Goal: Obtain resource: Download file/media

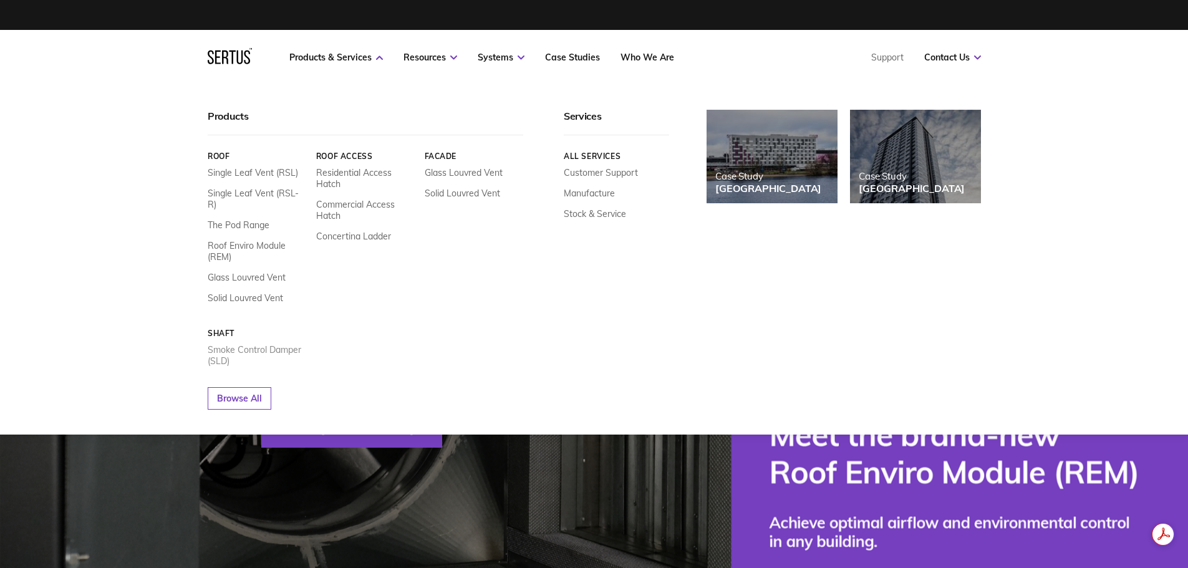
click at [239, 344] on link "Smoke Control Damper (SLD)" at bounding box center [257, 355] width 99 height 22
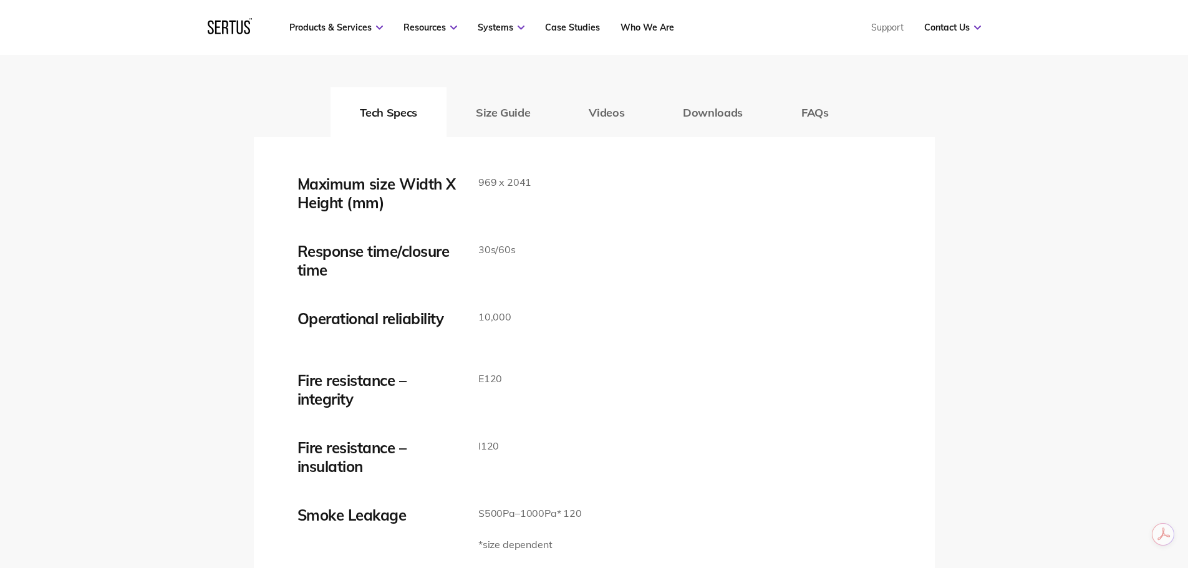
scroll to position [2058, 0]
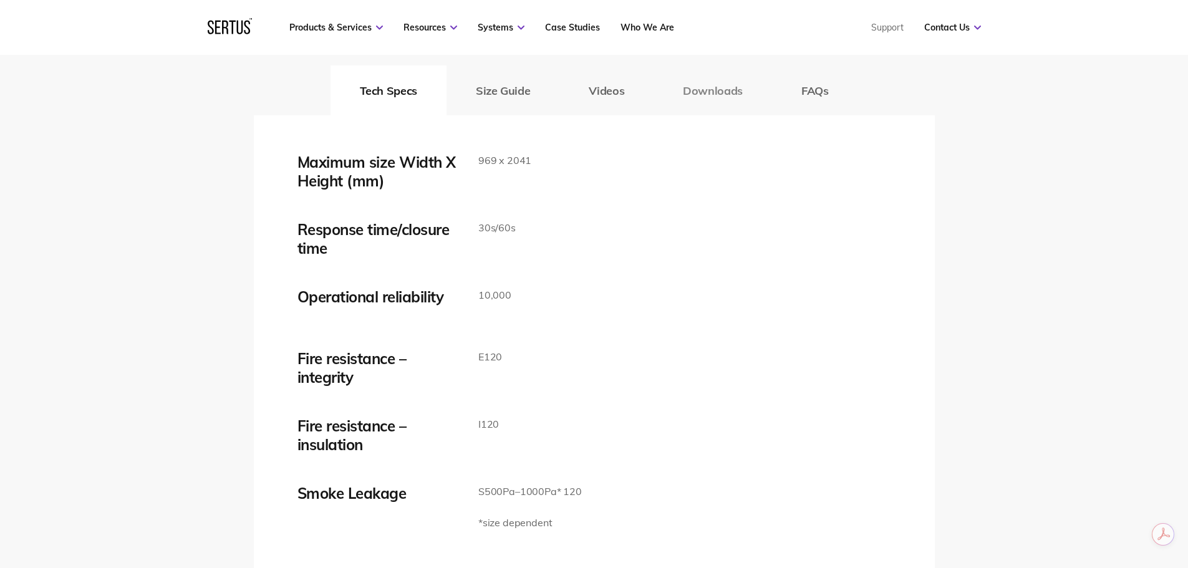
click at [711, 88] on button "Downloads" at bounding box center [713, 90] width 118 height 50
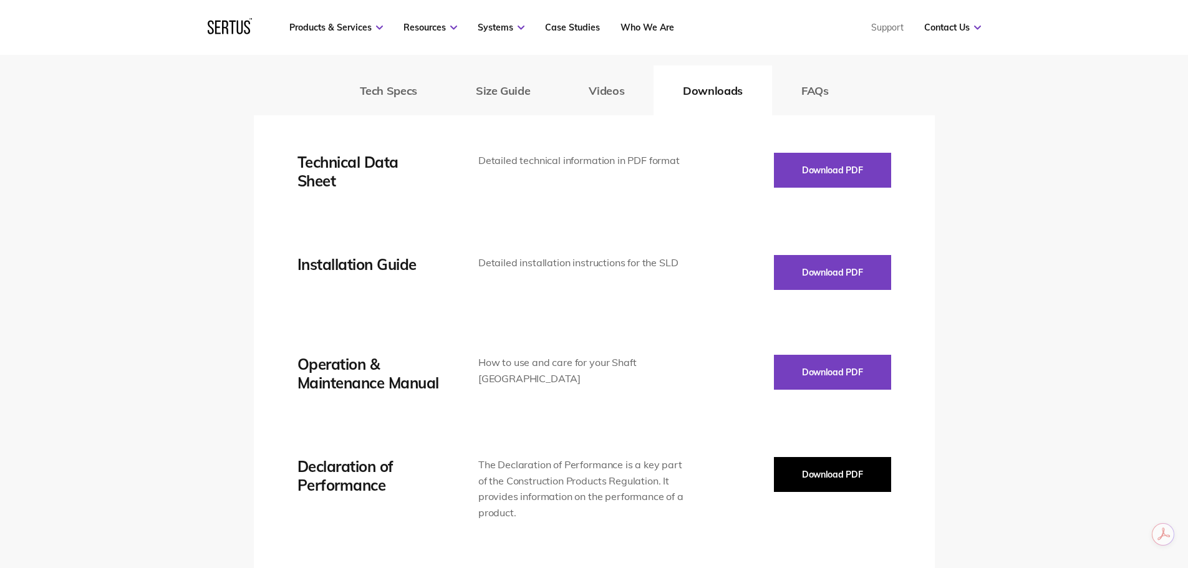
click at [834, 469] on button "Download PDF" at bounding box center [832, 474] width 117 height 35
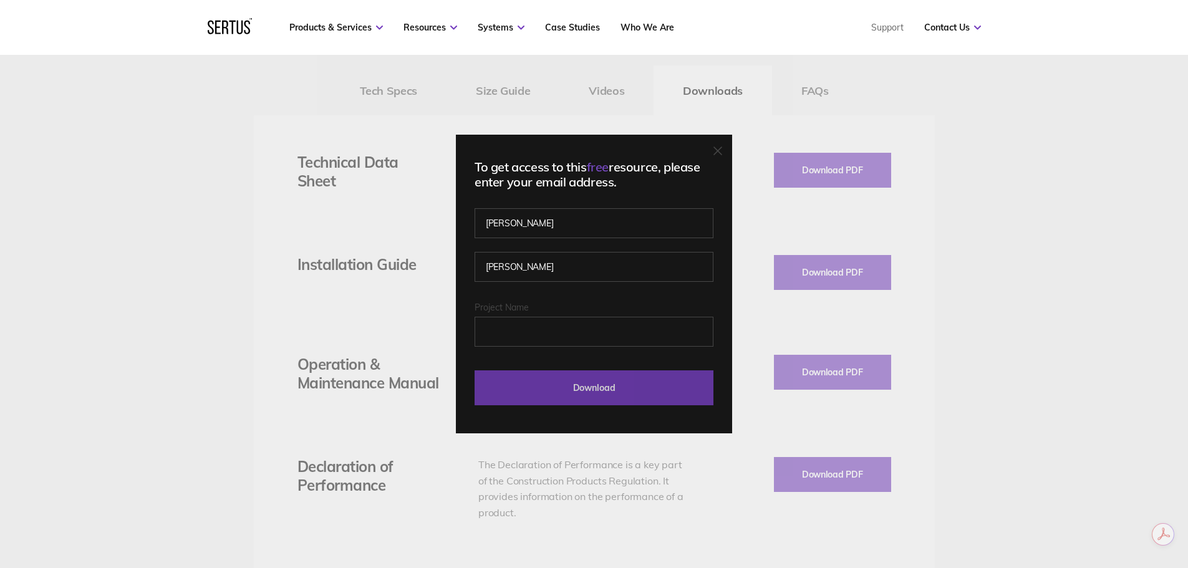
click at [595, 386] on input "Download" at bounding box center [594, 387] width 239 height 35
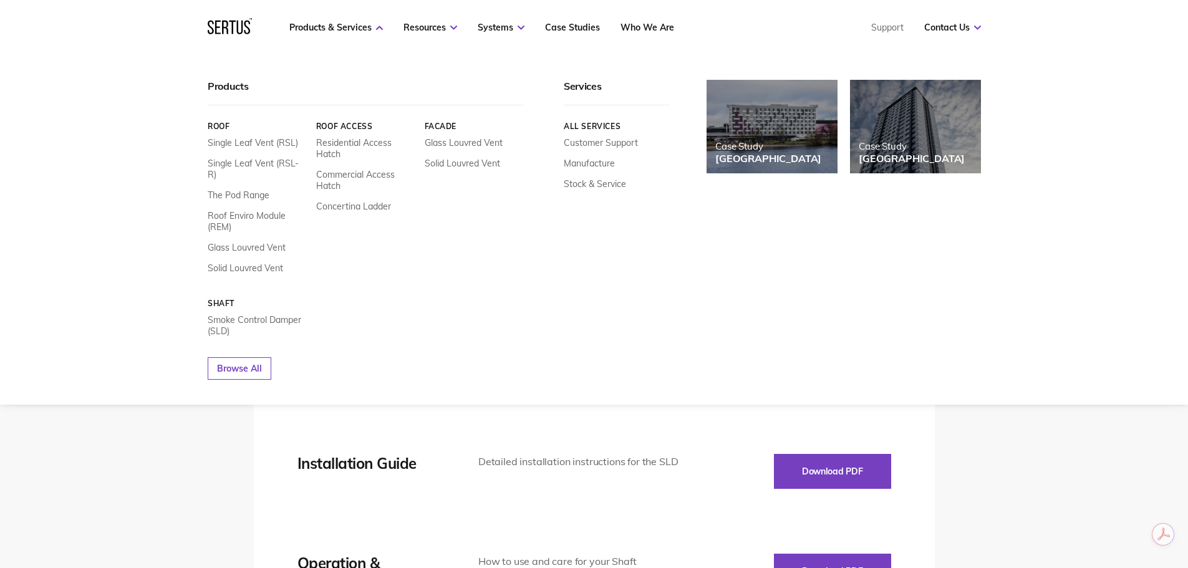
scroll to position [1621, 0]
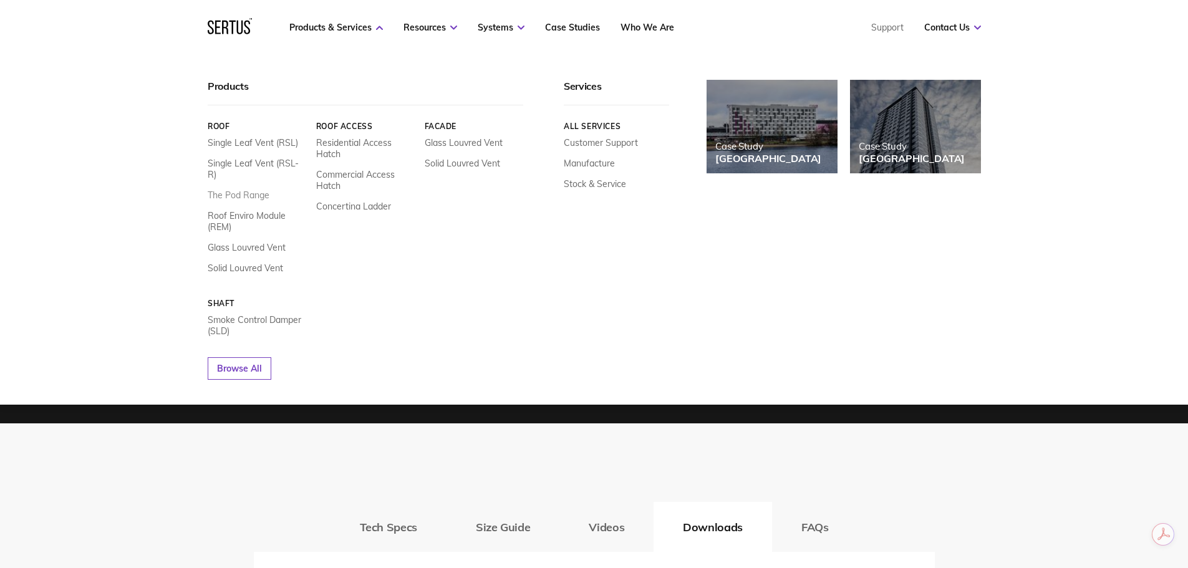
click at [226, 190] on link "The Pod Range" at bounding box center [239, 195] width 62 height 11
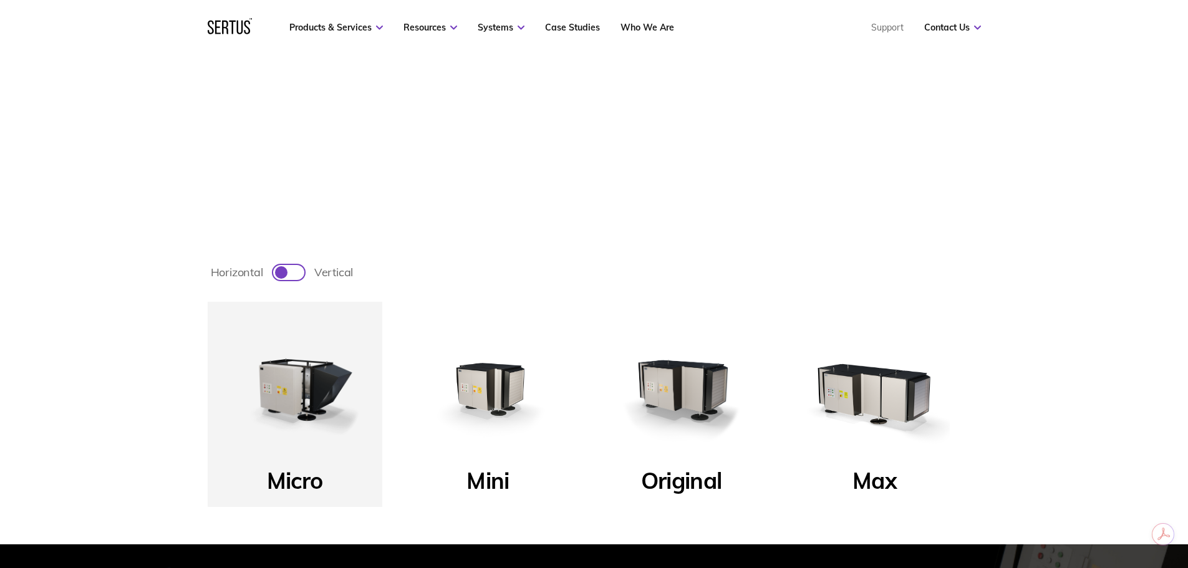
scroll to position [312, 0]
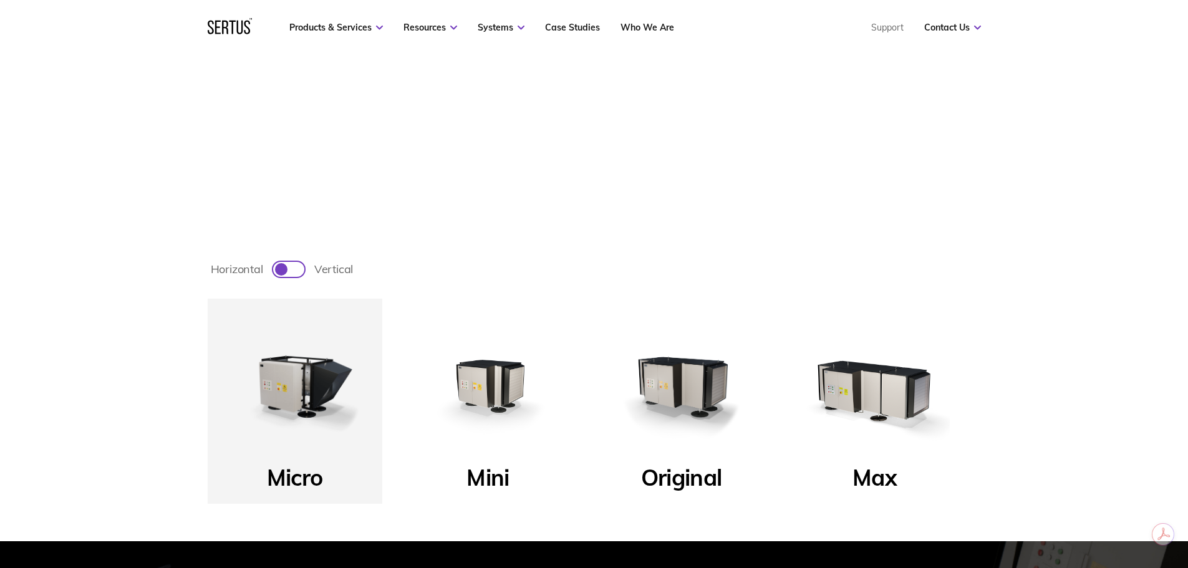
click at [331, 273] on span "vertical" at bounding box center [333, 269] width 39 height 14
click at [273, 276] on input "horizontal vertical" at bounding box center [273, 276] width 1 height 1
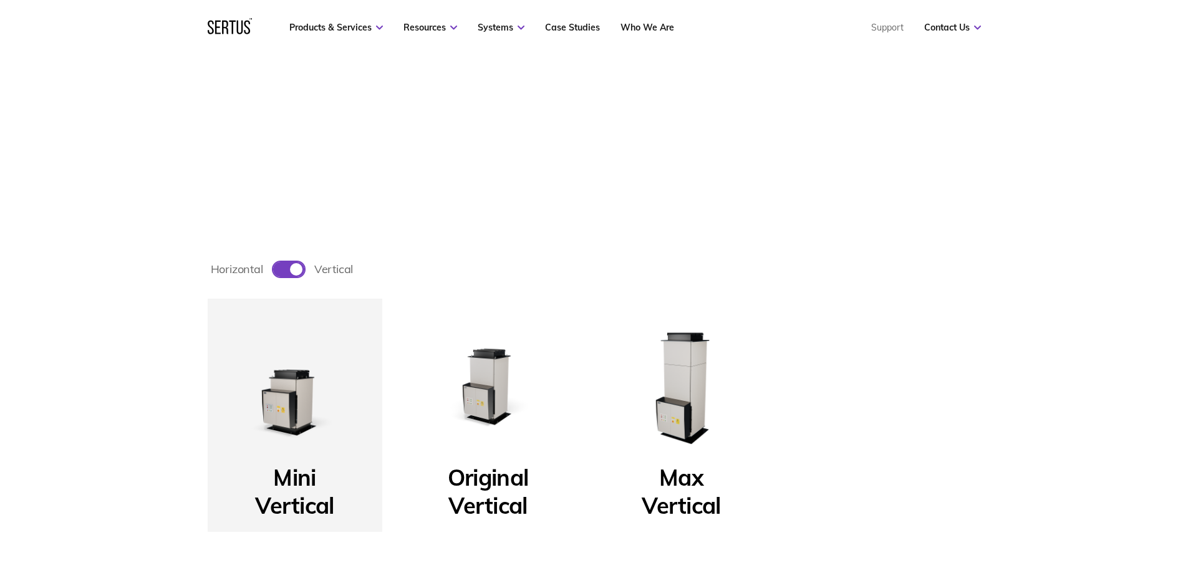
click at [249, 270] on span "horizontal" at bounding box center [237, 269] width 52 height 14
click at [273, 276] on input "horizontal vertical" at bounding box center [273, 276] width 1 height 1
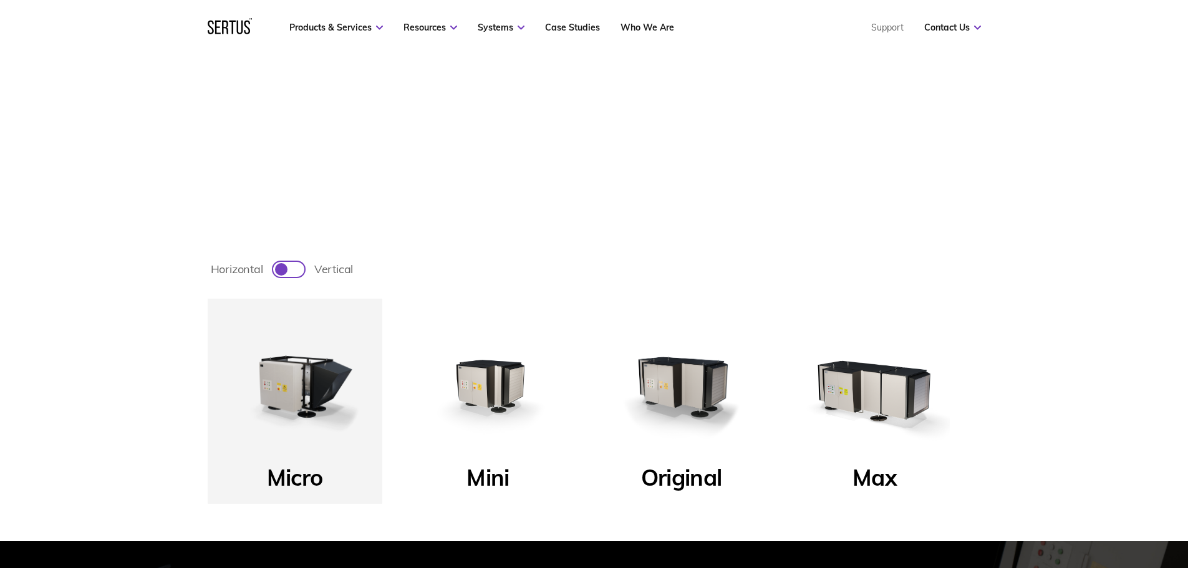
click at [328, 269] on span "vertical" at bounding box center [333, 269] width 39 height 14
click at [273, 276] on input "horizontal vertical" at bounding box center [273, 276] width 1 height 1
checkbox input "true"
